Goal: Obtain resource: Download file/media

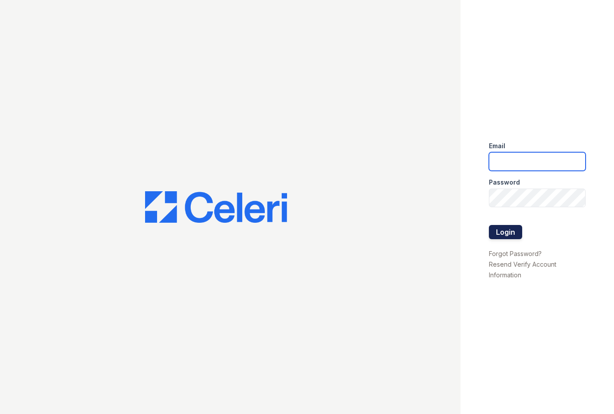
type input "jadastallings@spmlv.com"
click at [502, 231] on button "Login" at bounding box center [505, 232] width 33 height 14
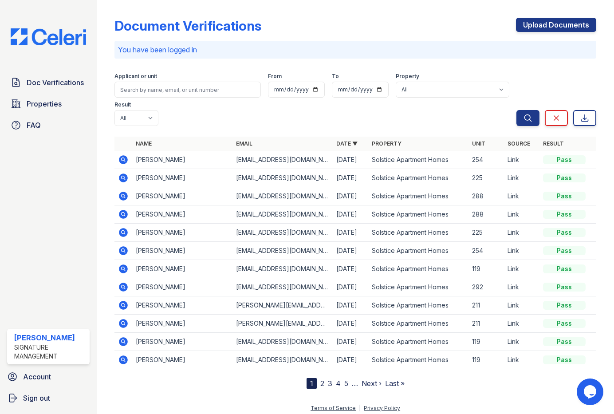
click at [124, 173] on icon at bounding box center [123, 178] width 11 height 11
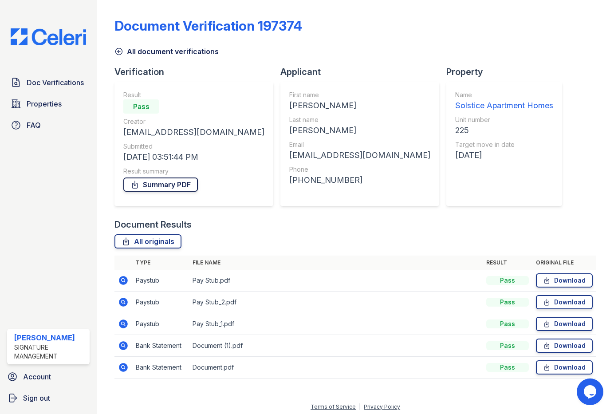
click at [170, 182] on link "Summary PDF" at bounding box center [160, 185] width 75 height 14
click at [557, 346] on link "Download" at bounding box center [564, 346] width 57 height 14
click at [561, 365] on link "Download" at bounding box center [564, 368] width 57 height 14
